Goal: Task Accomplishment & Management: Use online tool/utility

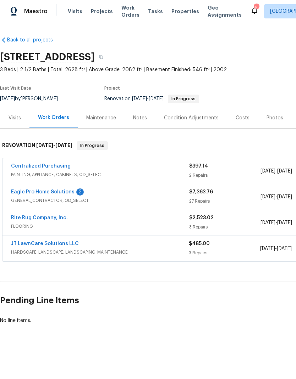
click at [162, 372] on div "Back to all projects [STREET_ADDRESS] 3 Beds | 2 1/2 Baths | Total: 2628 ft² | …" at bounding box center [148, 197] width 296 height 350
click at [69, 194] on link "Eagle Pro Home Solutions" at bounding box center [42, 192] width 63 height 5
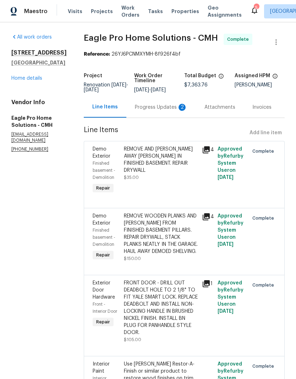
click at [156, 111] on div "Progress Updates 2" at bounding box center [161, 107] width 52 height 7
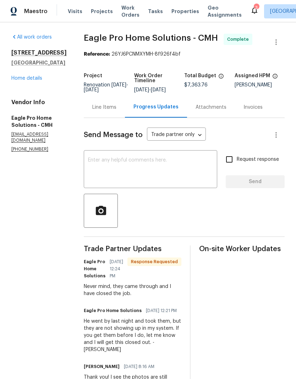
click at [35, 78] on link "Home details" at bounding box center [26, 78] width 31 height 5
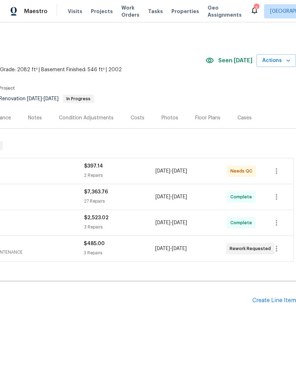
scroll to position [0, 105]
click at [169, 121] on div "Photos" at bounding box center [169, 117] width 17 height 7
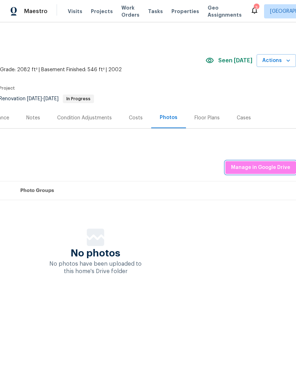
click at [273, 173] on button "Manage in Google Drive" at bounding box center [260, 167] width 71 height 13
click at [266, 166] on span "Manage in Google Drive" at bounding box center [260, 167] width 59 height 9
